Goal: Check status

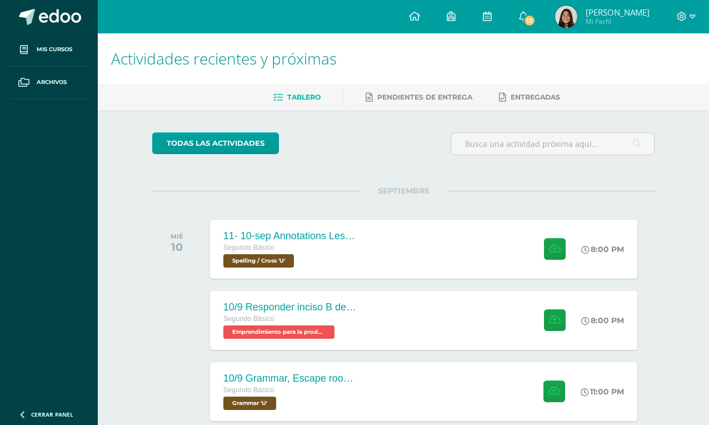
click at [531, 24] on link "12" at bounding box center [524, 16] width 36 height 33
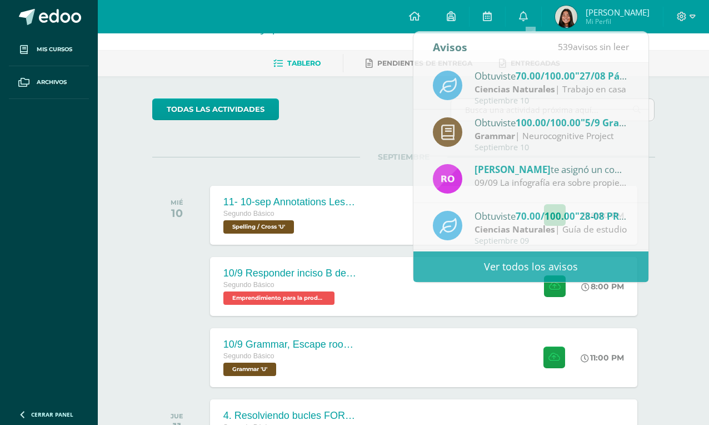
scroll to position [-1, 0]
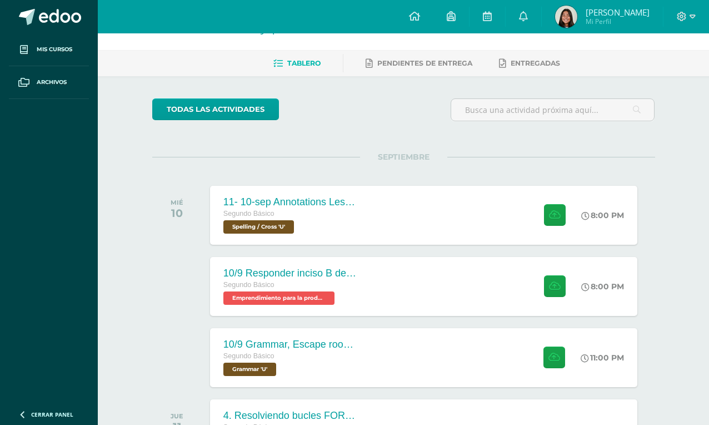
click at [487, 22] on link at bounding box center [488, 16] width 36 height 33
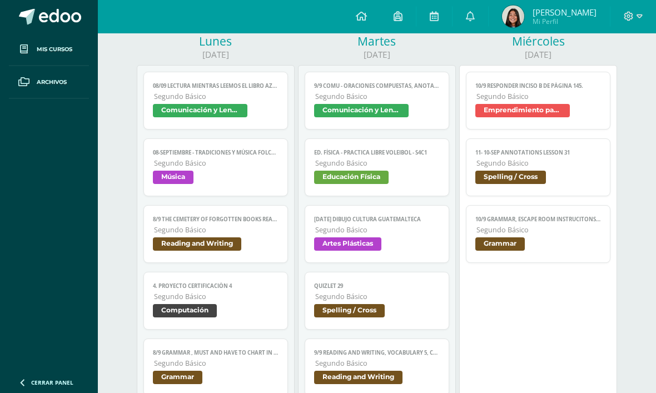
click at [260, 115] on span "Comunicación y Lenguaje" at bounding box center [215, 112] width 125 height 16
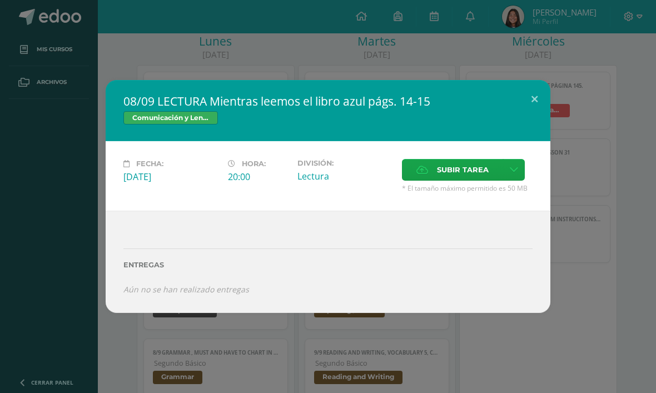
click at [530, 118] on button at bounding box center [534, 99] width 32 height 38
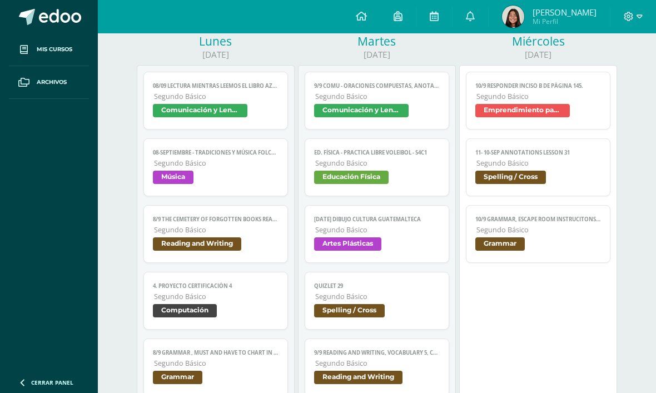
click at [264, 179] on span "Música" at bounding box center [215, 179] width 125 height 16
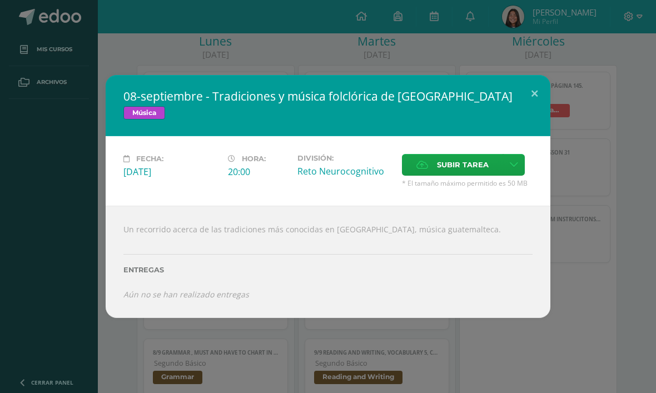
click at [533, 113] on button at bounding box center [534, 94] width 32 height 38
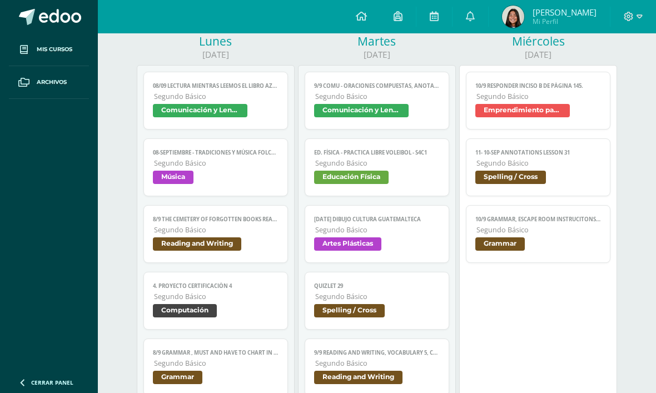
click at [223, 235] on span "Segundo Básico" at bounding box center [216, 229] width 124 height 9
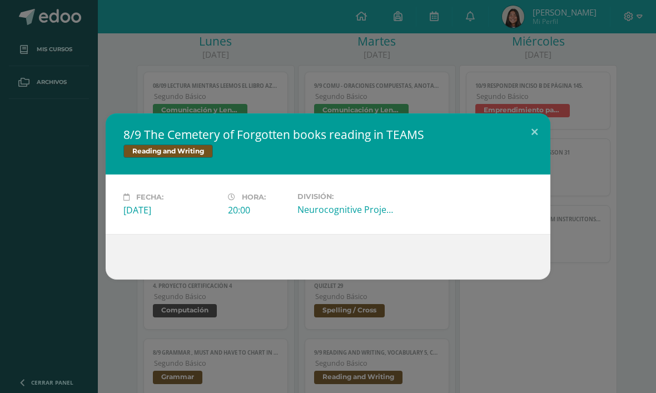
click at [535, 147] on button at bounding box center [534, 132] width 32 height 38
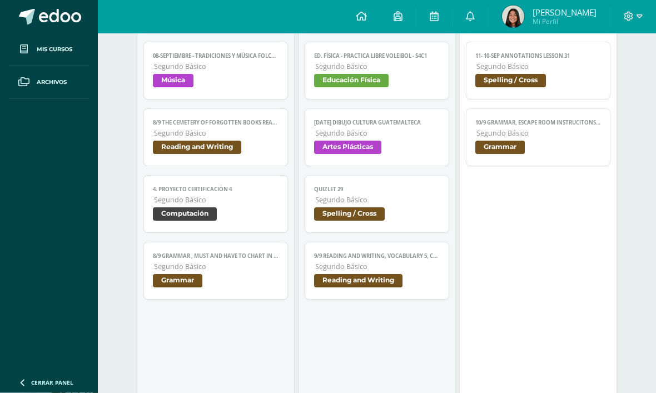
click at [240, 272] on span "Segundo Básico" at bounding box center [216, 266] width 124 height 9
click at [0, 0] on div "Cargando contenido" at bounding box center [0, 0] width 0 height 0
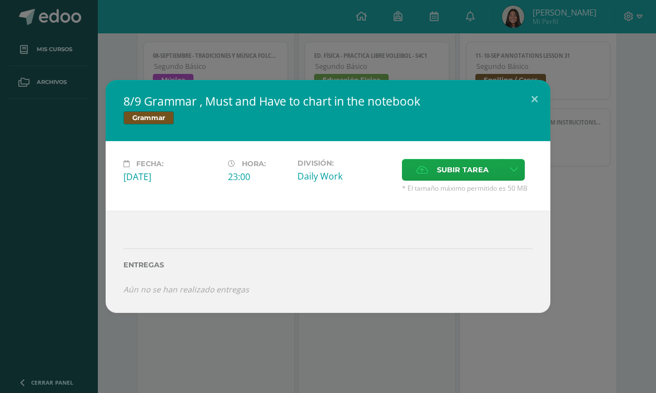
click at [533, 114] on button at bounding box center [534, 99] width 32 height 38
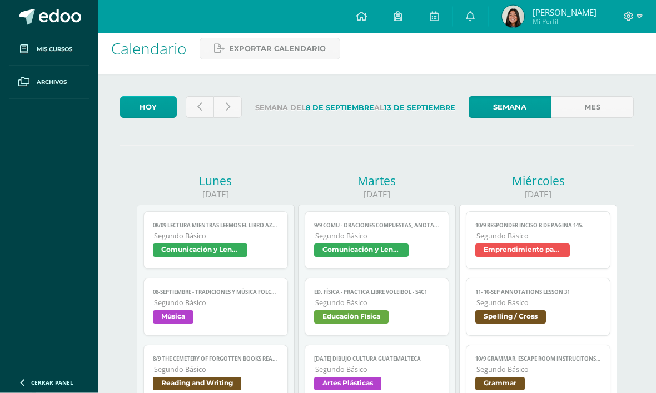
scroll to position [0, 0]
